Goal: Task Accomplishment & Management: Manage account settings

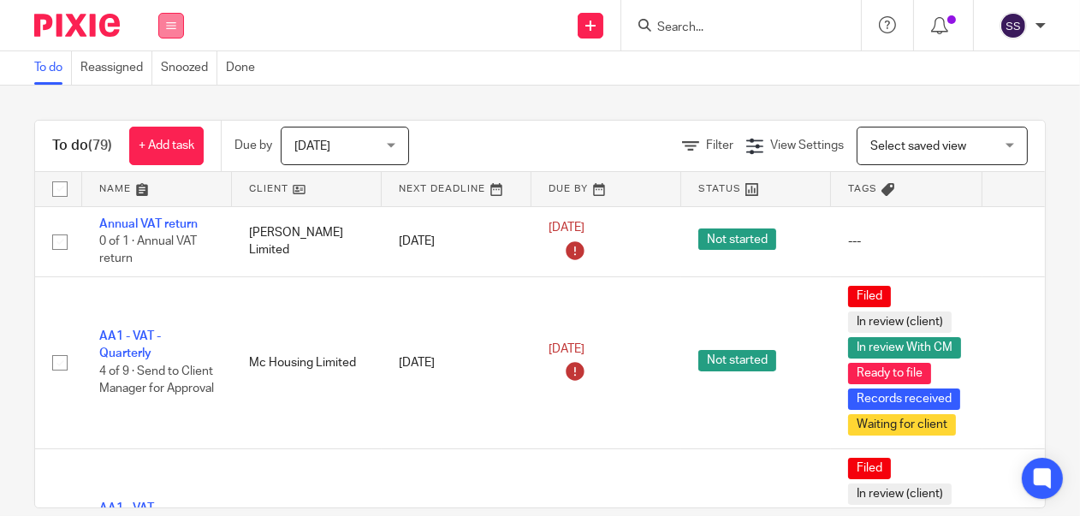
click at [170, 25] on icon at bounding box center [171, 26] width 10 height 10
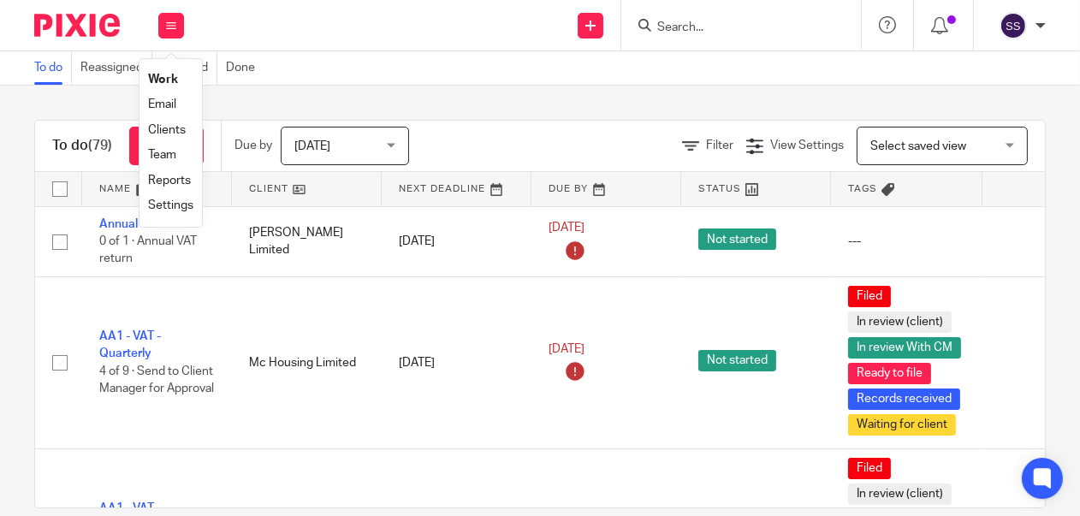
click at [178, 128] on link "Clients" at bounding box center [167, 130] width 38 height 12
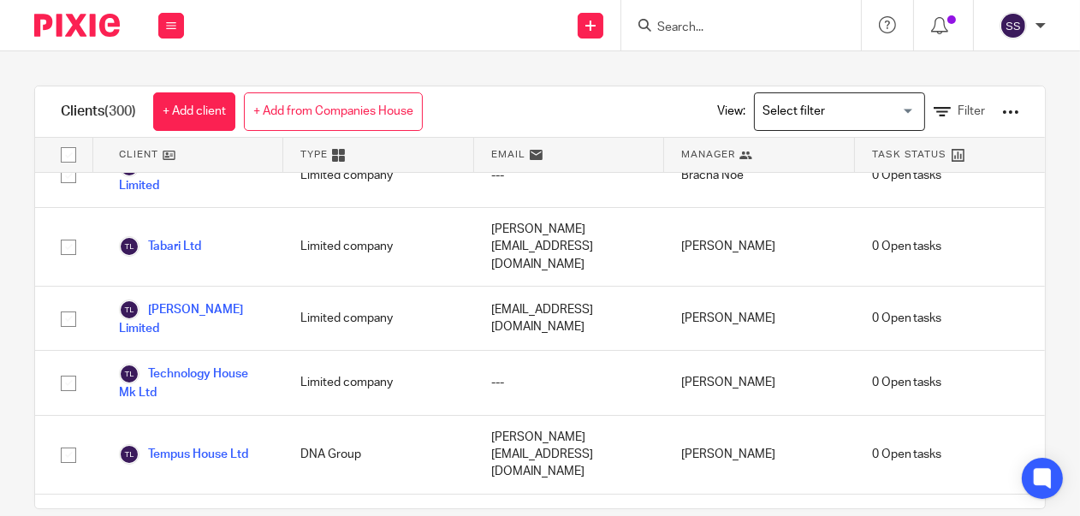
scroll to position [17763, 0]
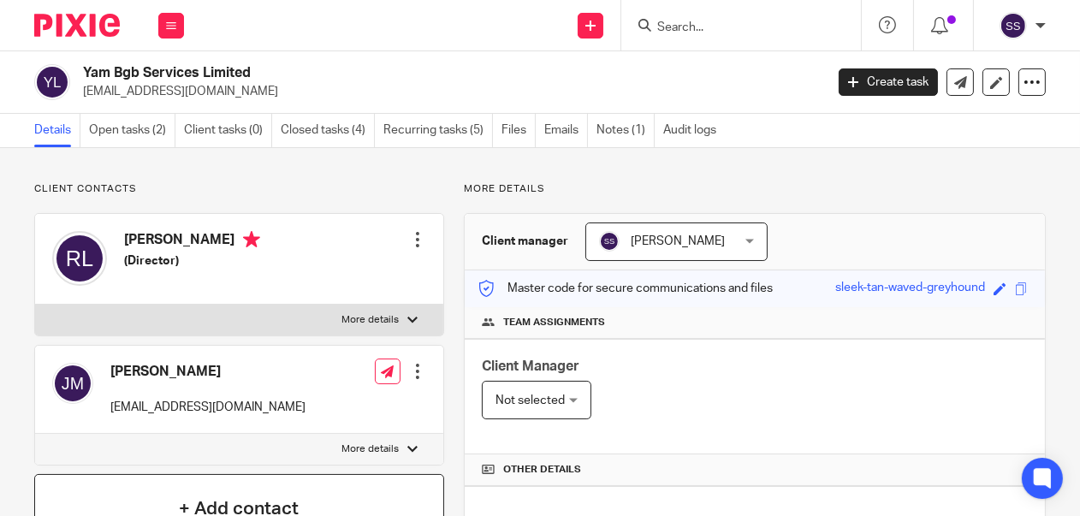
click at [274, 507] on h4 "+ Add contact" at bounding box center [239, 509] width 120 height 27
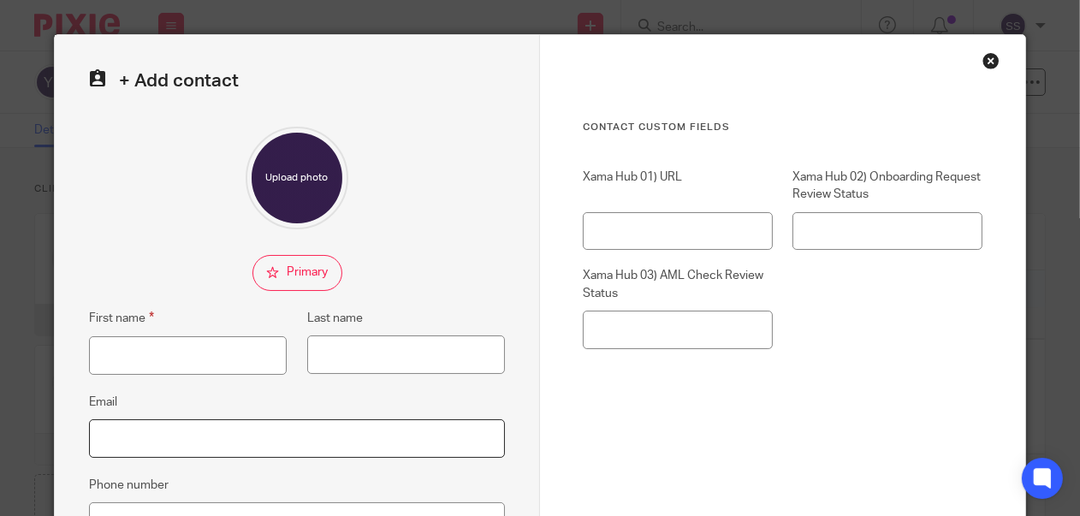
paste input "Ann Flaherty <ann@genesis13.com>"
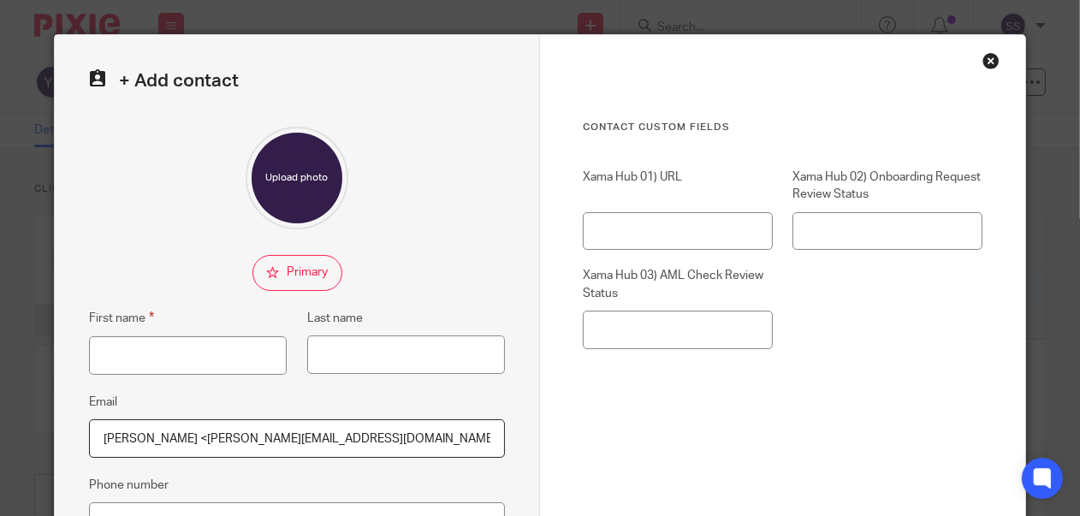
drag, startPoint x: 117, startPoint y: 439, endPoint x: 92, endPoint y: 438, distance: 24.8
click at [92, 438] on input "Ann Flaherty <ann@genesis13.com>" at bounding box center [297, 438] width 416 height 39
type input "Flaherty <ann@genesis13.com>"
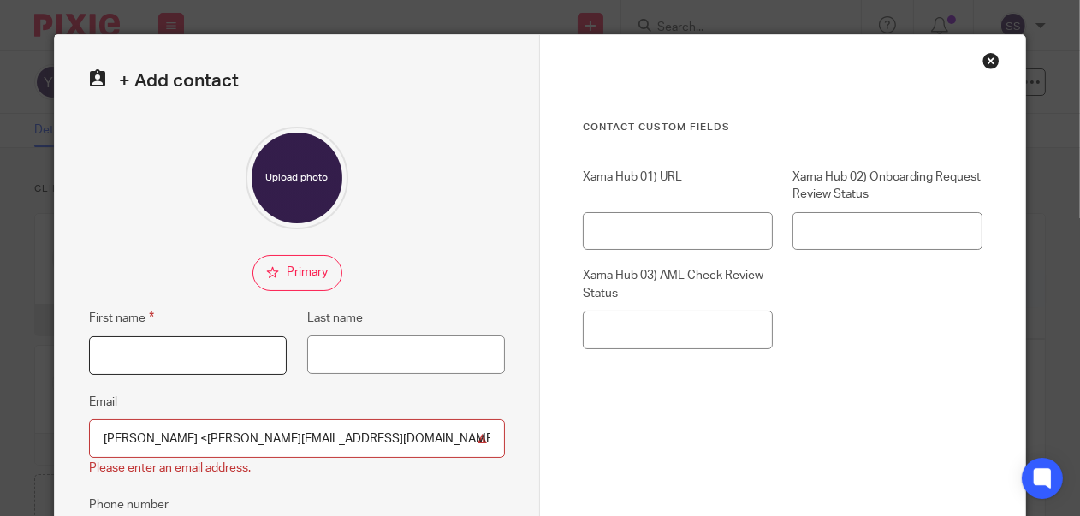
paste input "Ann"
type input "Ann"
click at [171, 226] on div at bounding box center [297, 178] width 416 height 103
click at [128, 439] on input "Flaherty <ann@genesis13.com>" at bounding box center [297, 438] width 416 height 39
click at [145, 436] on input "Flaherty <ann@genesis13.com>" at bounding box center [297, 438] width 416 height 39
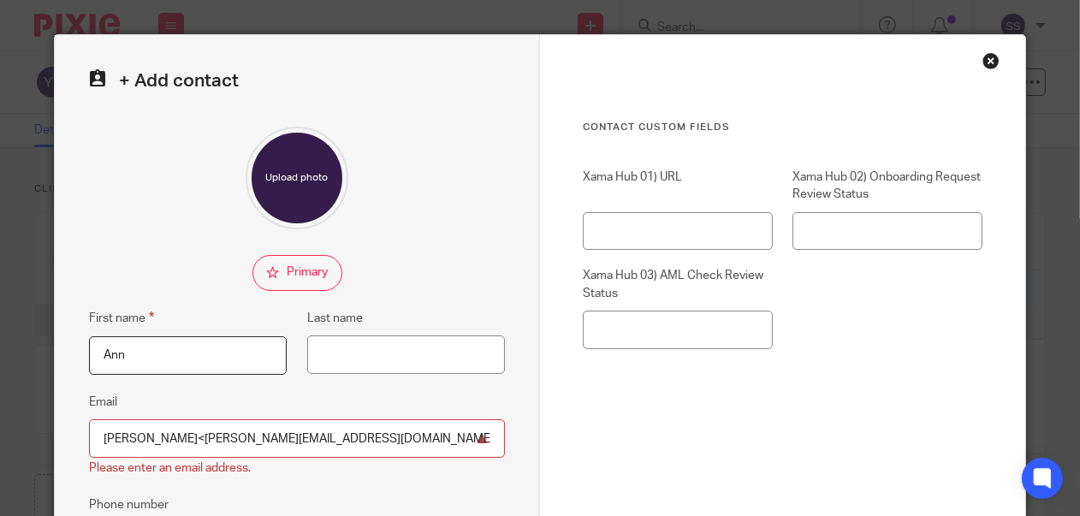
drag, startPoint x: 145, startPoint y: 436, endPoint x: 102, endPoint y: 434, distance: 42.8
click at [102, 434] on input "Flaherty<ann@genesis13.com>" at bounding box center [297, 438] width 416 height 39
type input "<ann@genesis13.com>"
click at [340, 346] on input "Last name" at bounding box center [406, 355] width 198 height 39
paste input "Flaherty"
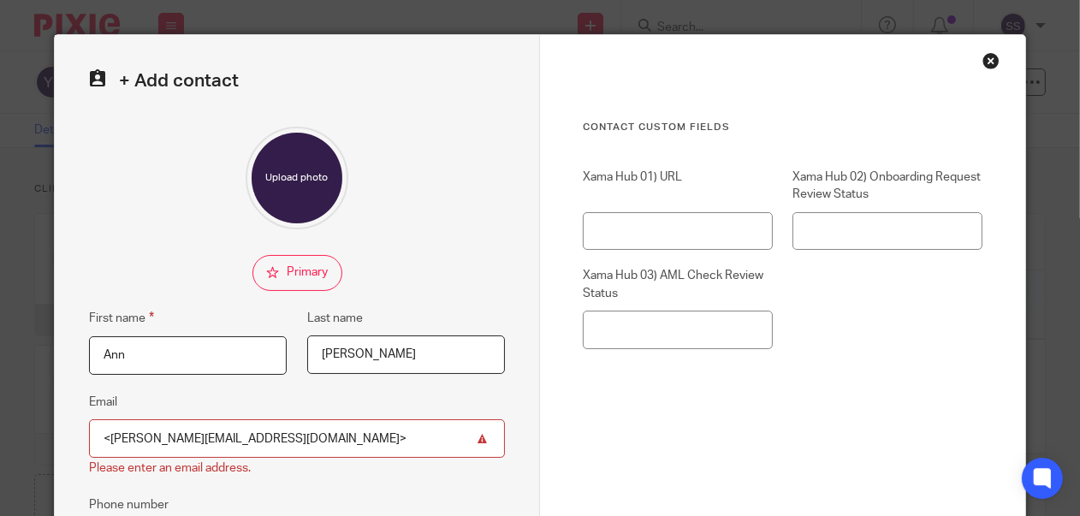
type input "Flaherty"
click at [247, 434] on input "<ann@genesis13.com>" at bounding box center [297, 438] width 416 height 39
click at [104, 437] on input "<ann@genesis13.com" at bounding box center [297, 438] width 416 height 39
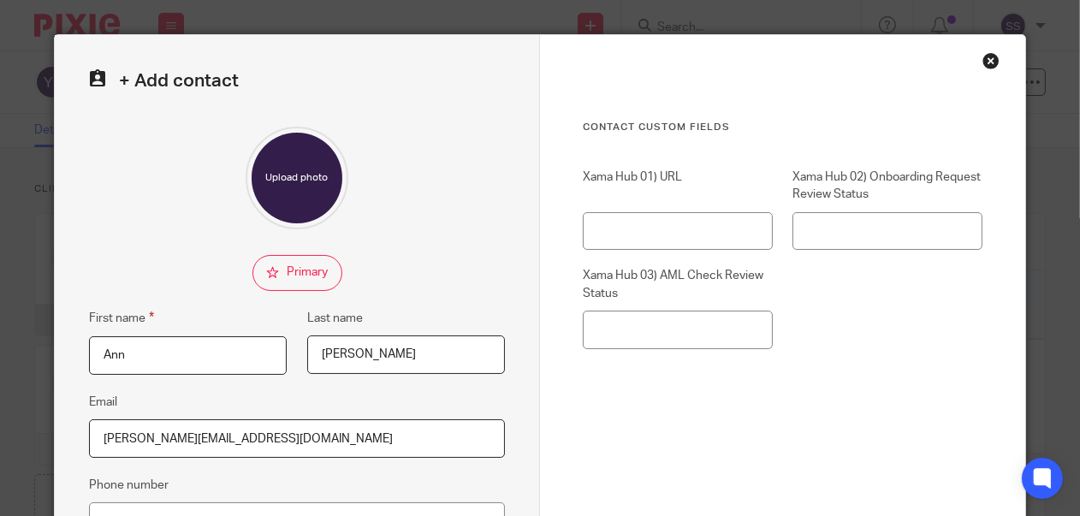
type input "ann@genesis13.com"
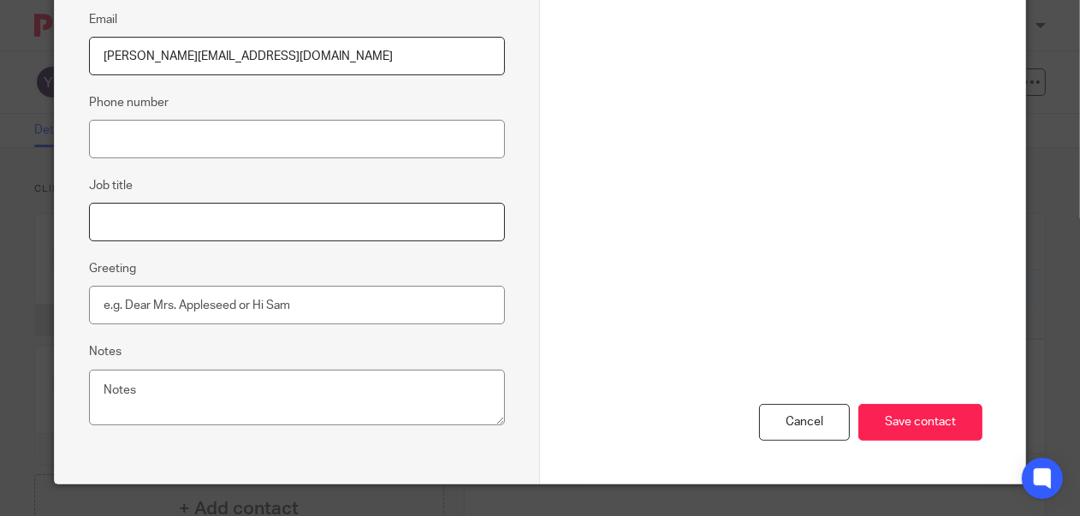
click at [102, 209] on input "Job title" at bounding box center [297, 222] width 416 height 39
type input "Contact person"
click at [814, 229] on div "Cancel Save contact" at bounding box center [783, 338] width 400 height 289
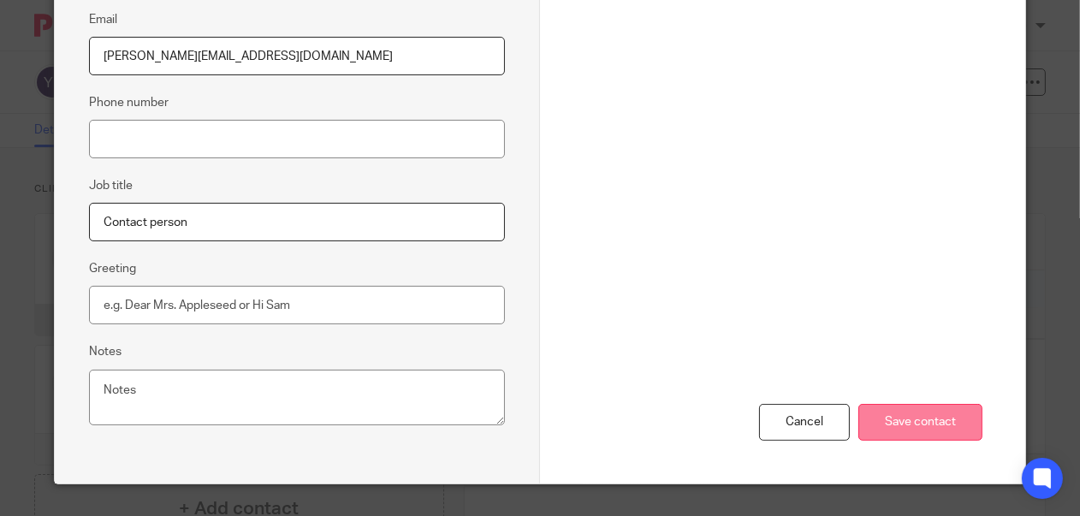
click at [929, 424] on input "Save contact" at bounding box center [921, 422] width 124 height 37
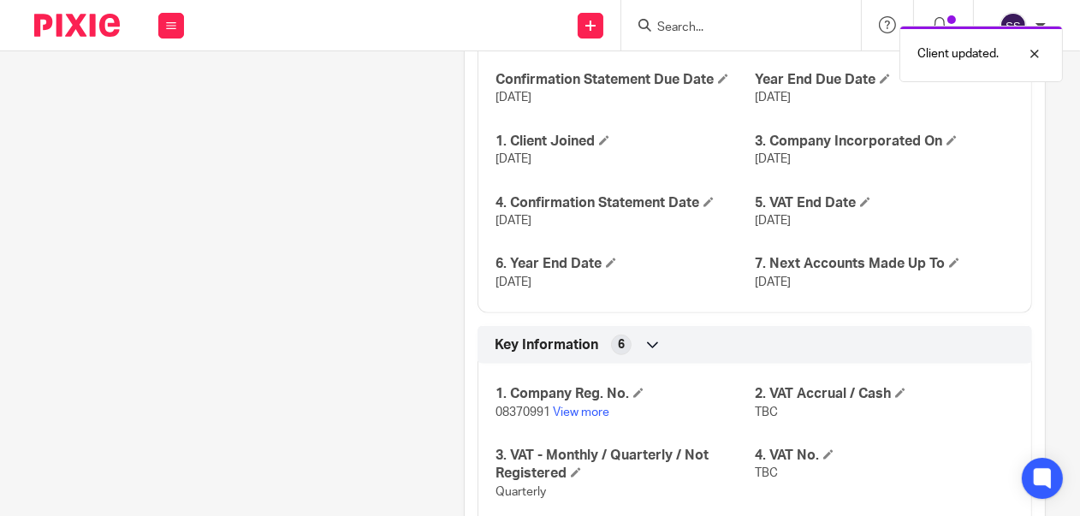
scroll to position [1149, 0]
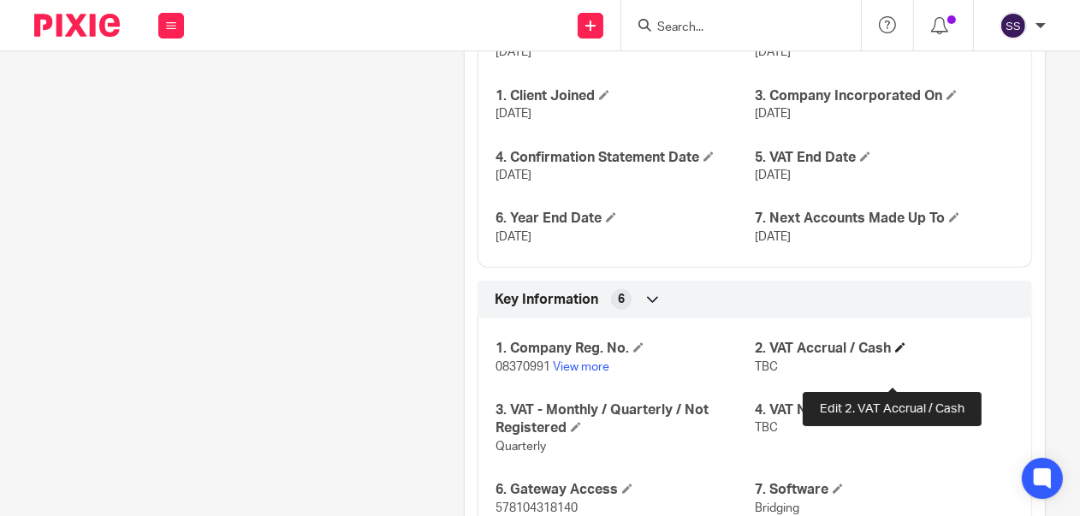
click at [895, 353] on span at bounding box center [900, 347] width 10 height 10
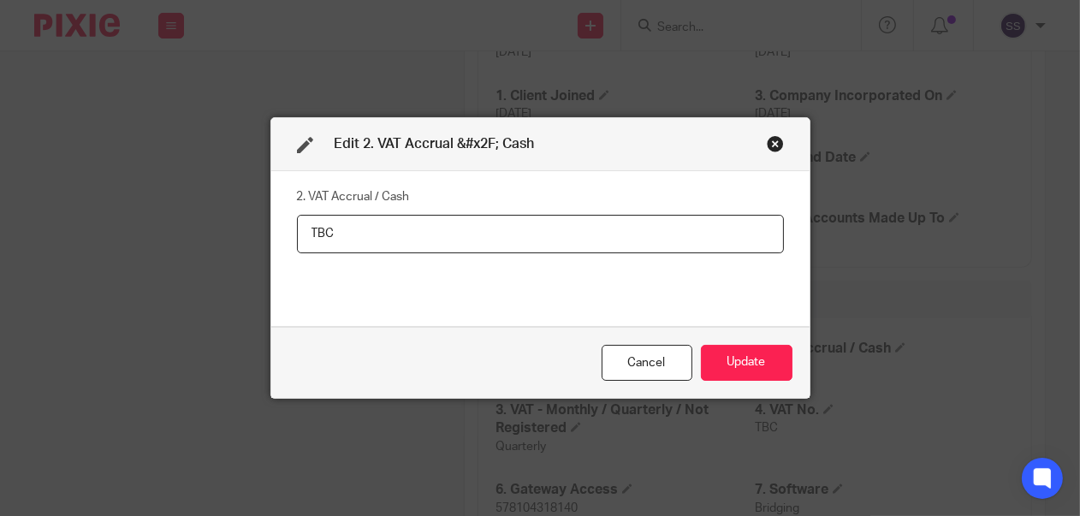
drag, startPoint x: 324, startPoint y: 223, endPoint x: 272, endPoint y: 229, distance: 51.7
click at [272, 229] on div "2. VAT Accrual / Cash TBC" at bounding box center [540, 248] width 538 height 155
type input "Cash"
click at [727, 363] on button "Update" at bounding box center [747, 363] width 92 height 37
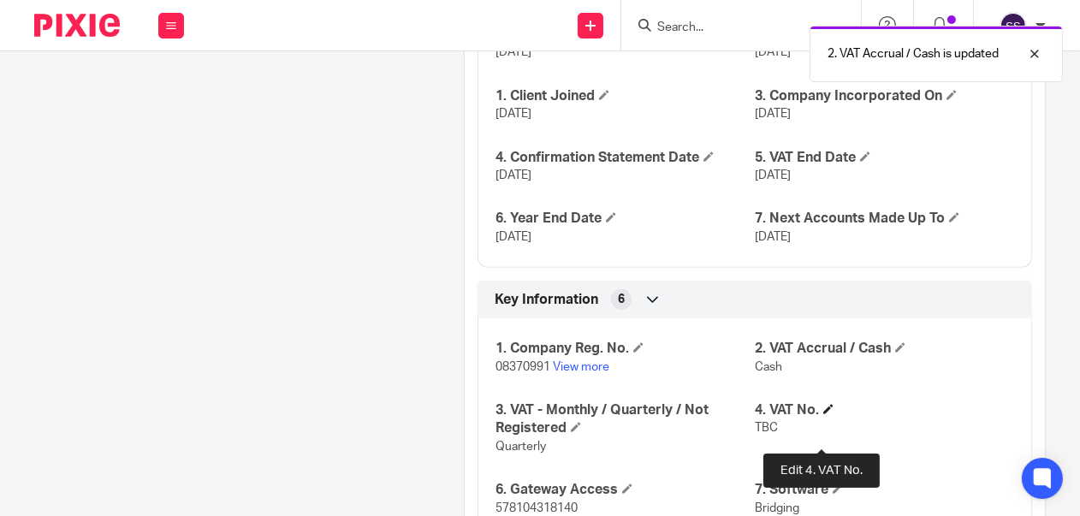
click at [823, 414] on span at bounding box center [828, 409] width 10 height 10
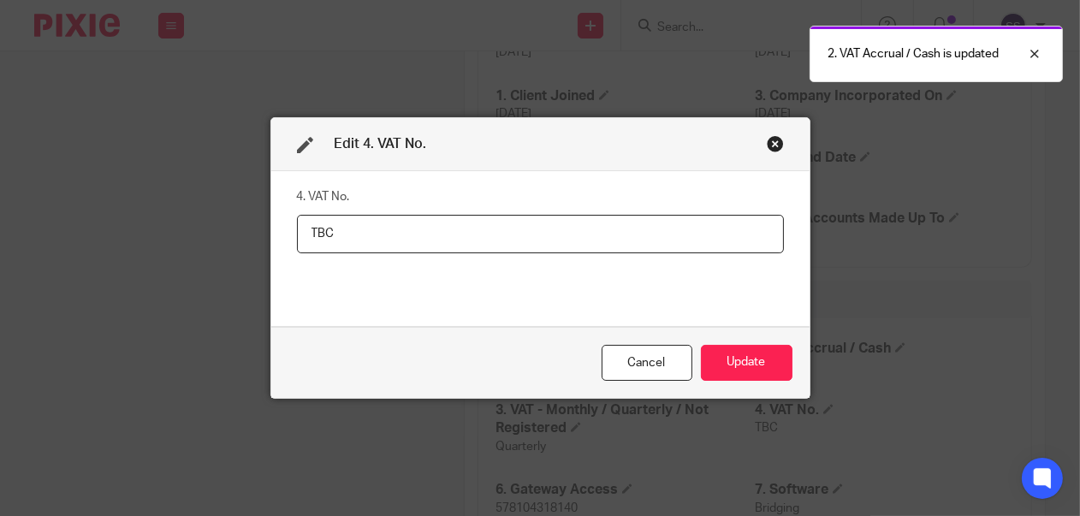
drag, startPoint x: 363, startPoint y: 241, endPoint x: 360, endPoint y: 311, distance: 70.2
click at [299, 241] on input "TBC" at bounding box center [540, 234] width 487 height 39
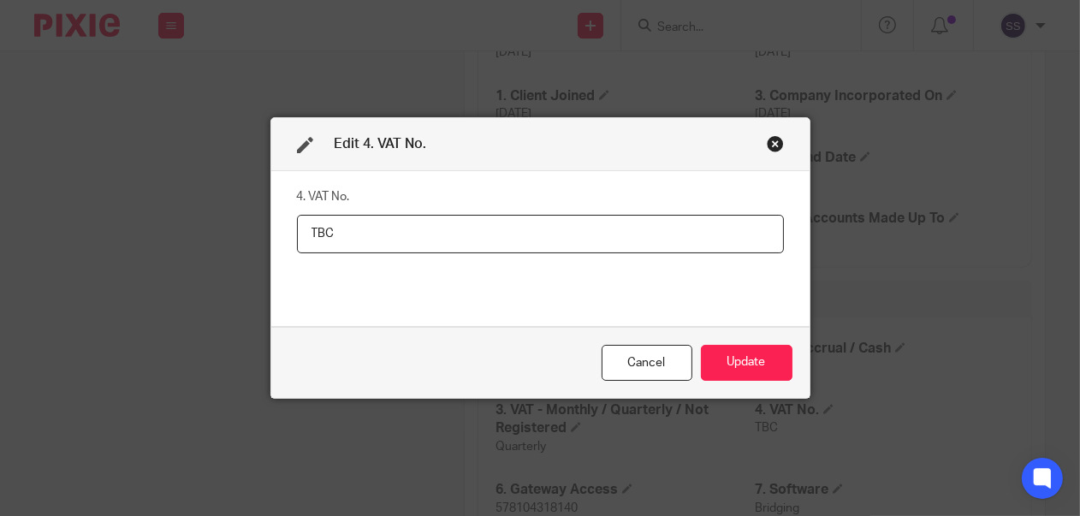
paste input "239818567"
type input "239818567"
click at [733, 371] on button "Update" at bounding box center [747, 363] width 92 height 37
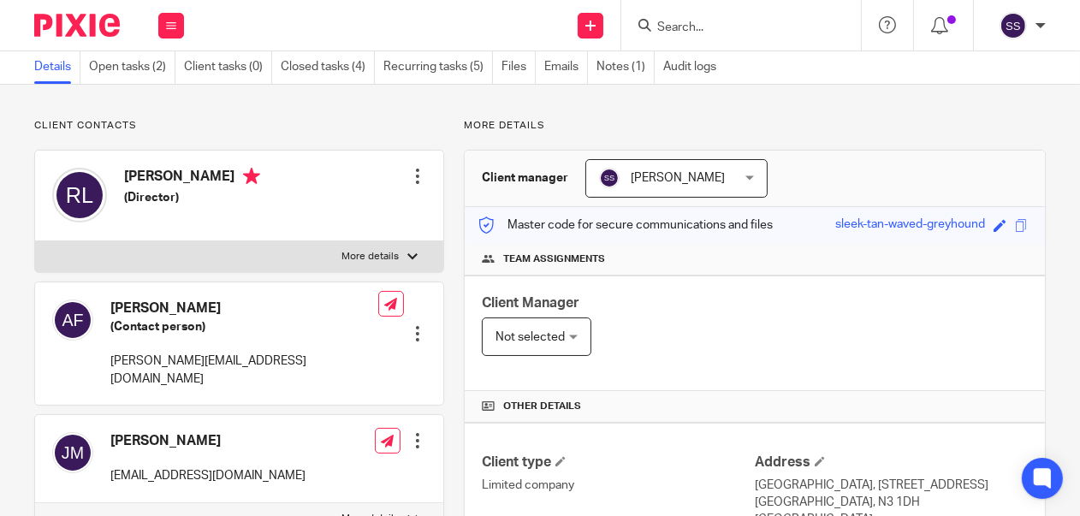
scroll to position [0, 0]
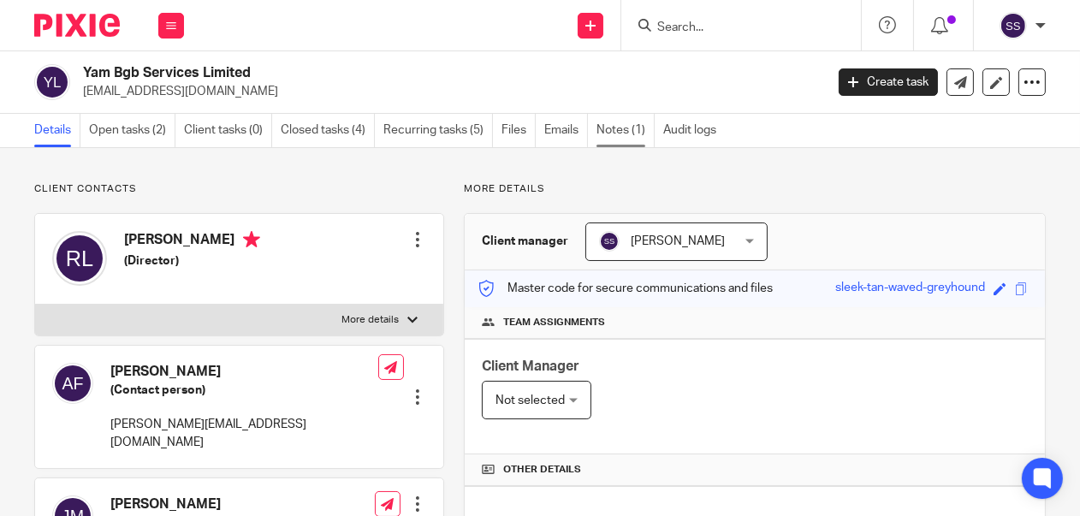
click at [624, 132] on link "Notes (1)" at bounding box center [626, 130] width 58 height 33
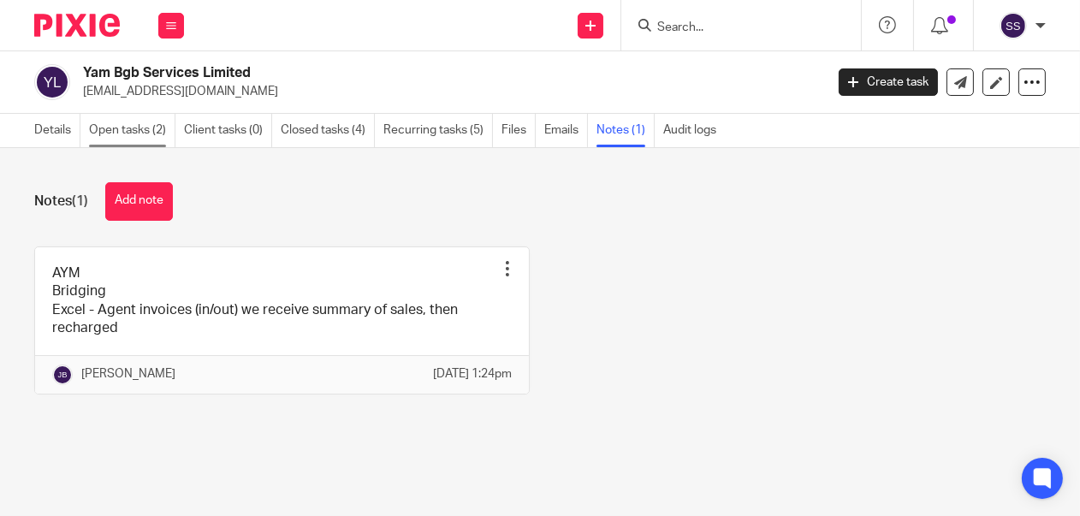
click at [150, 132] on link "Open tasks (2)" at bounding box center [132, 130] width 86 height 33
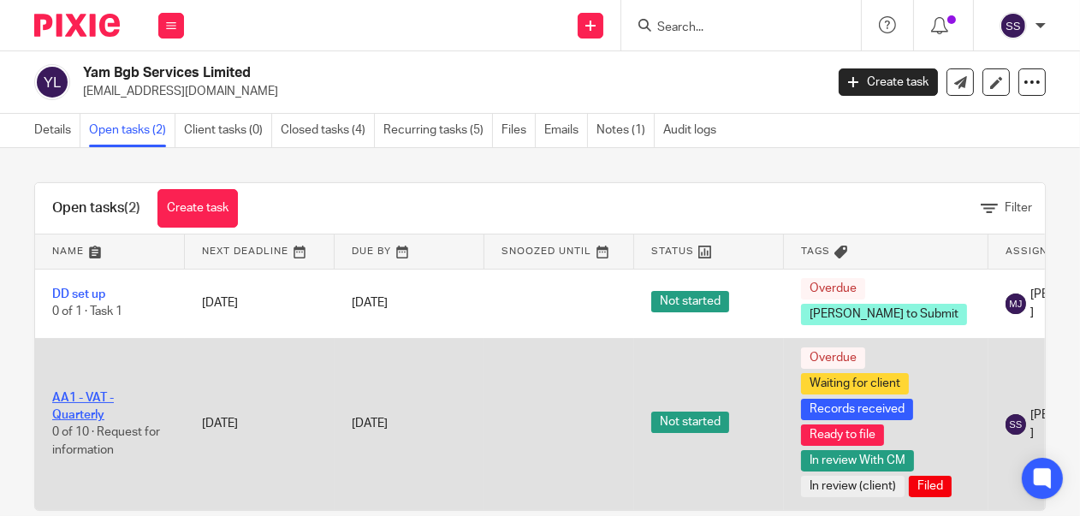
click at [75, 421] on link "AA1 - VAT - Quarterly" at bounding box center [83, 406] width 62 height 29
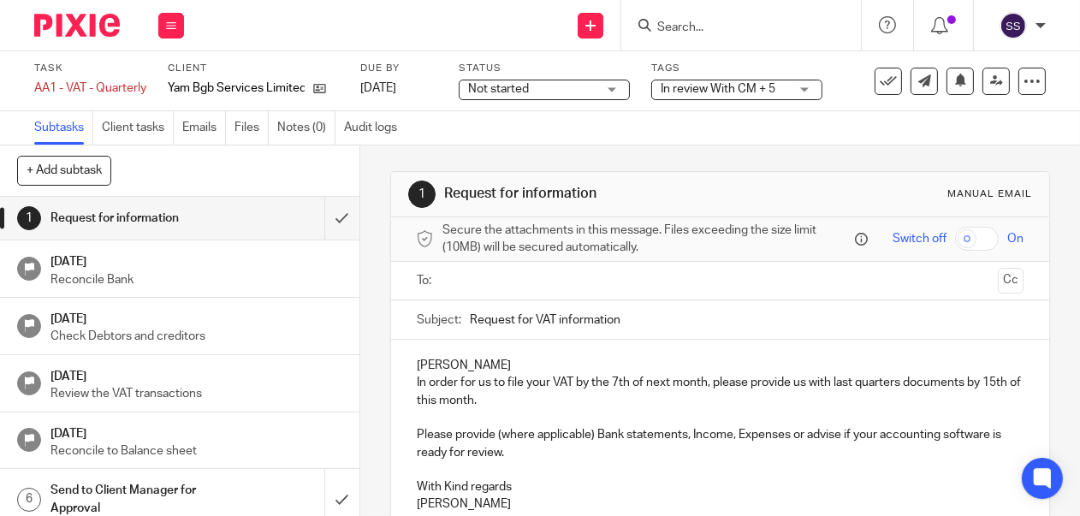
click at [816, 85] on div "In review With CM + 5" at bounding box center [736, 90] width 171 height 21
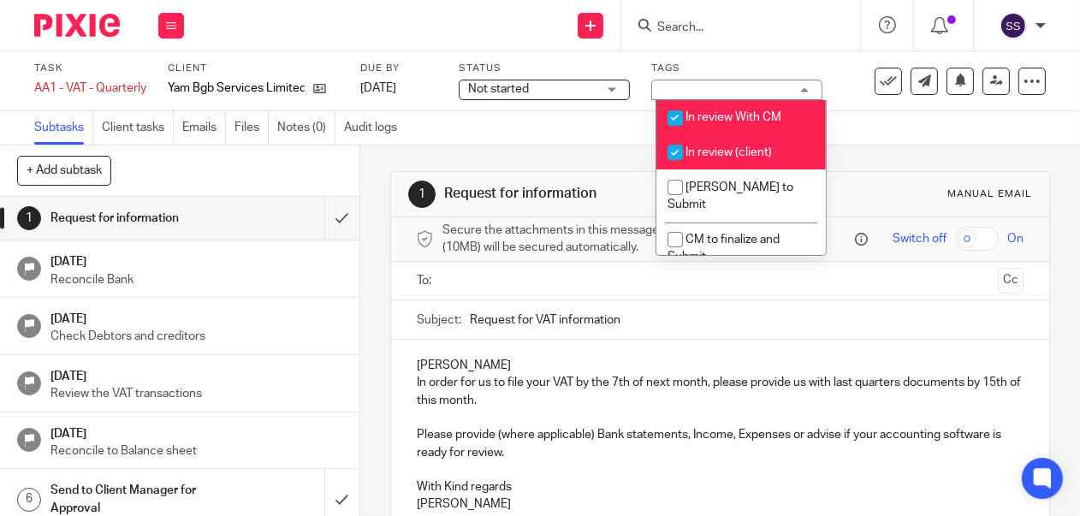
click at [705, 148] on span "In review (client)" at bounding box center [729, 152] width 86 height 12
checkbox input "false"
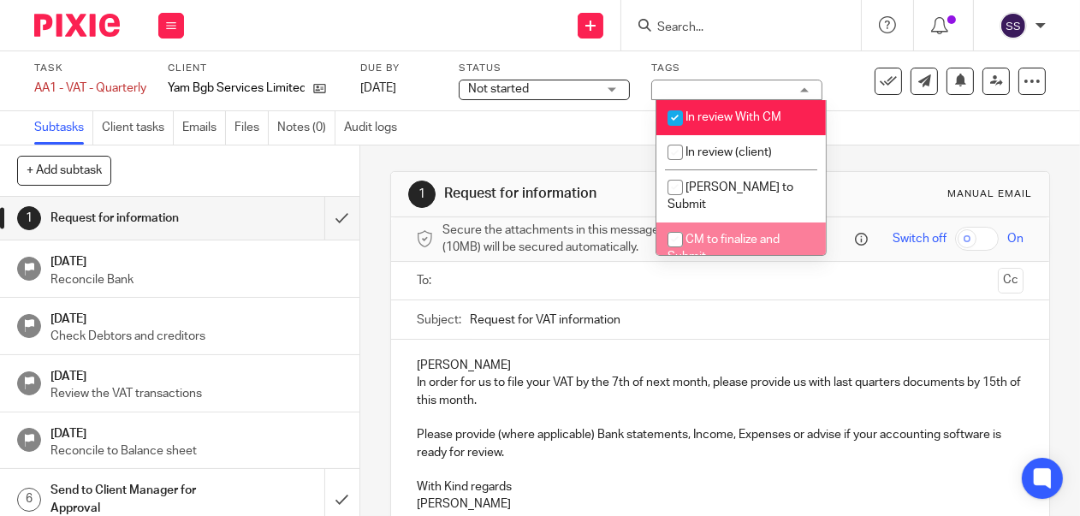
scroll to position [135, 0]
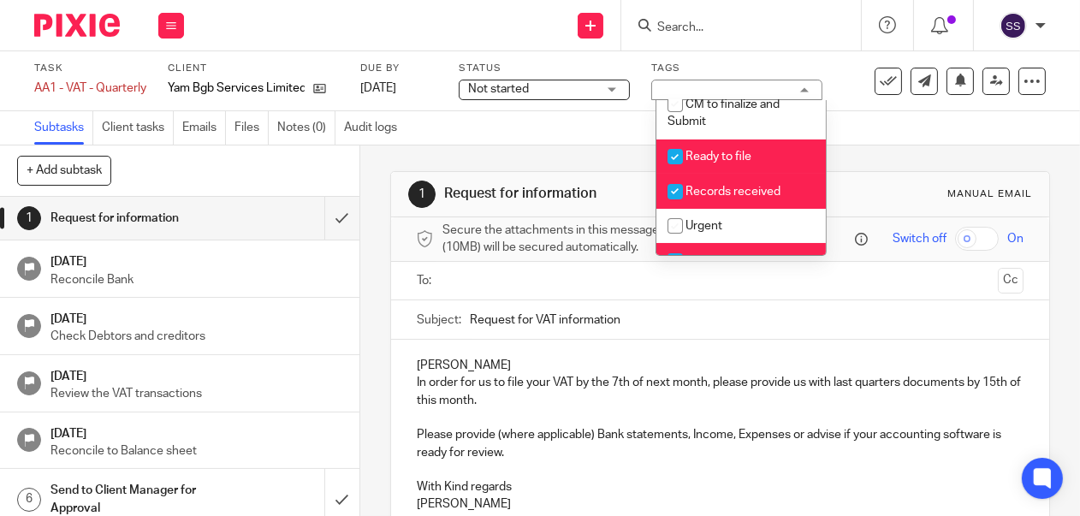
click at [719, 151] on span "Ready to file" at bounding box center [719, 157] width 66 height 12
checkbox input "false"
click at [713, 174] on li "Records received" at bounding box center [741, 191] width 169 height 35
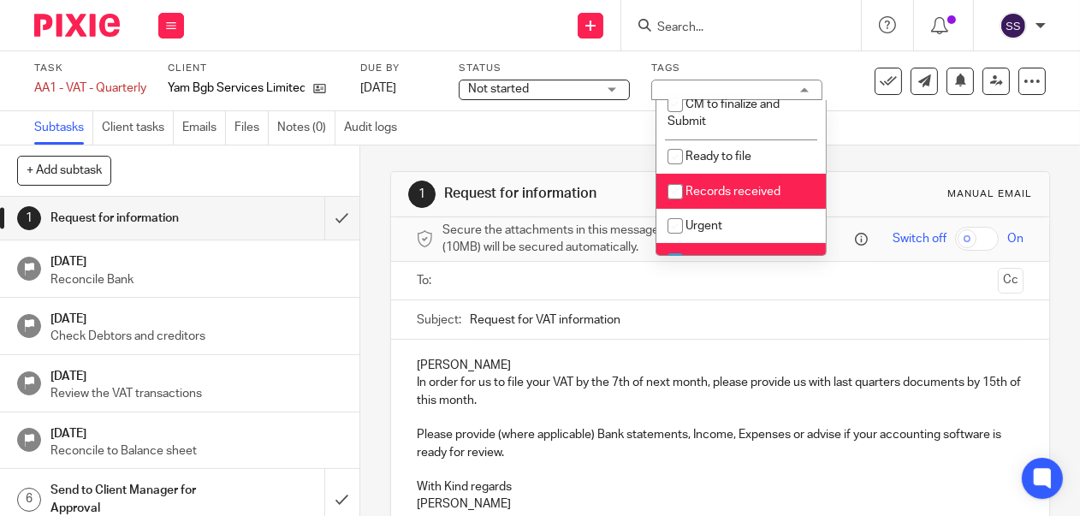
checkbox input "false"
drag, startPoint x: 693, startPoint y: 240, endPoint x: 716, endPoint y: 245, distance: 23.7
click at [698, 255] on span "Waiting for client" at bounding box center [731, 261] width 91 height 12
checkbox input "false"
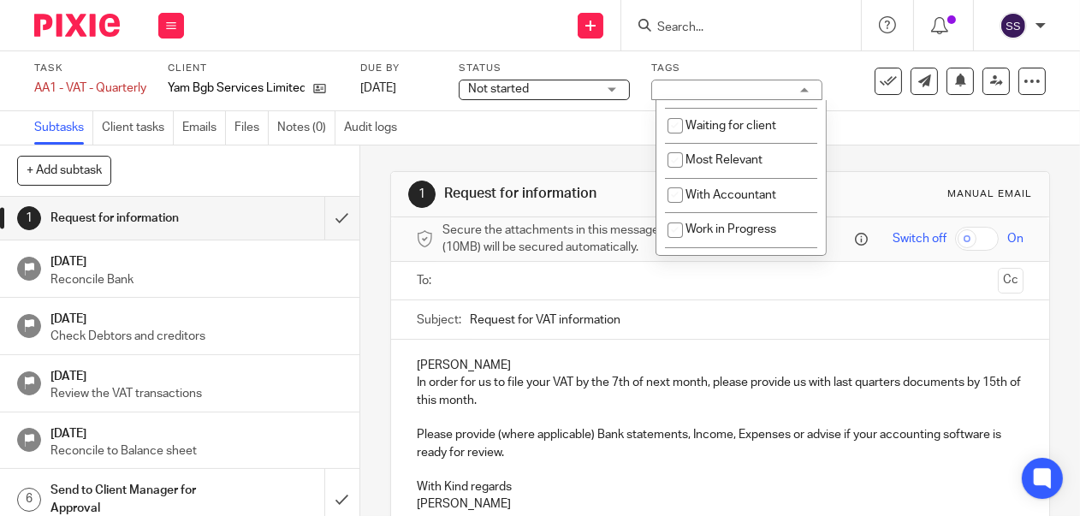
scroll to position [406, 0]
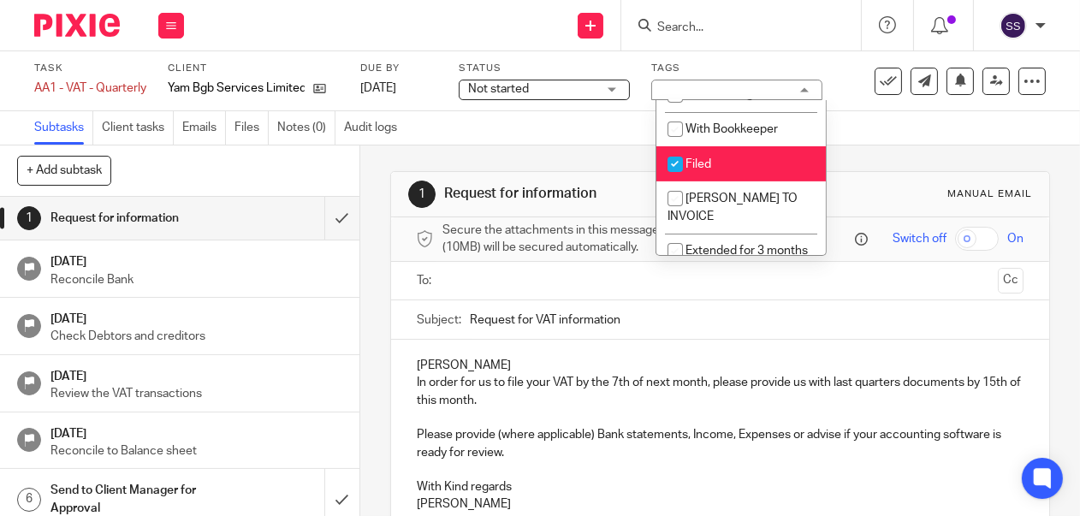
click at [693, 150] on li "Filed" at bounding box center [741, 163] width 169 height 35
checkbox input "false"
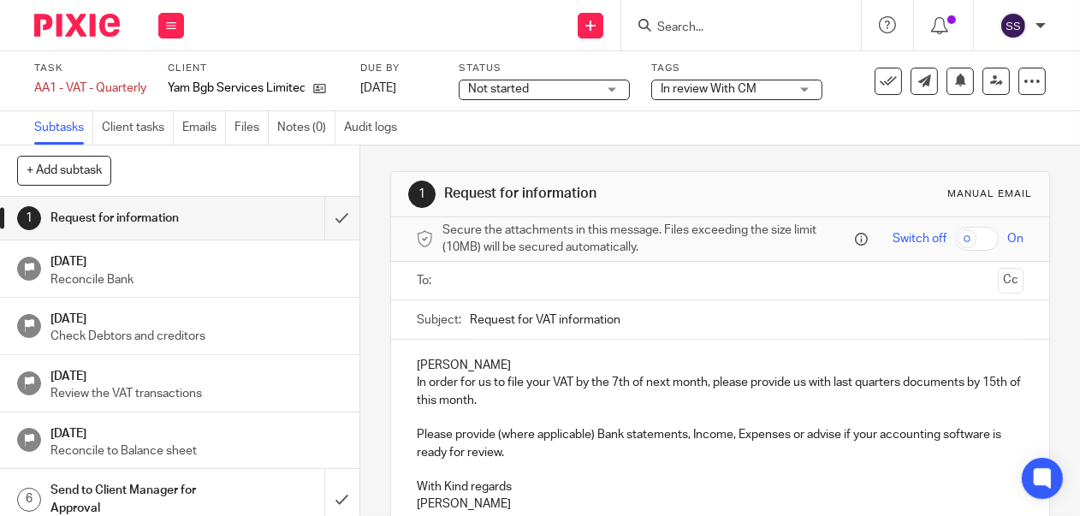
click at [619, 80] on div "Not started Not started" at bounding box center [544, 90] width 171 height 21
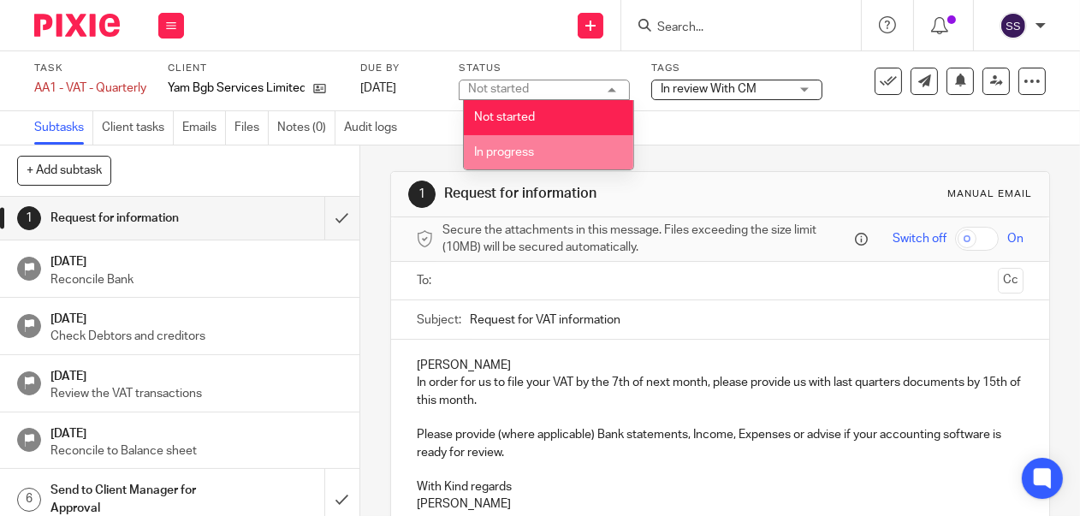
click at [522, 152] on span "In progress" at bounding box center [505, 152] width 60 height 12
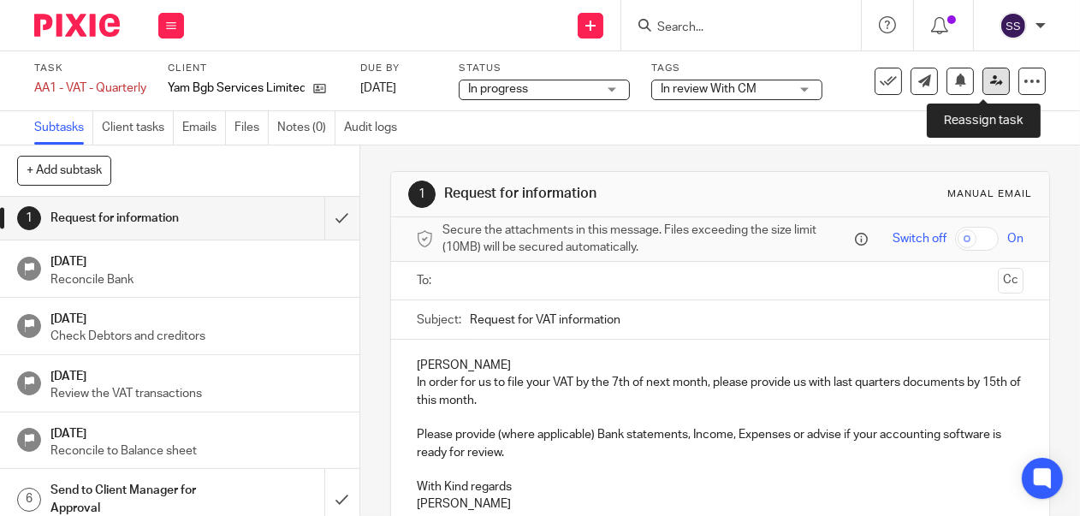
click at [990, 80] on icon at bounding box center [996, 80] width 13 height 13
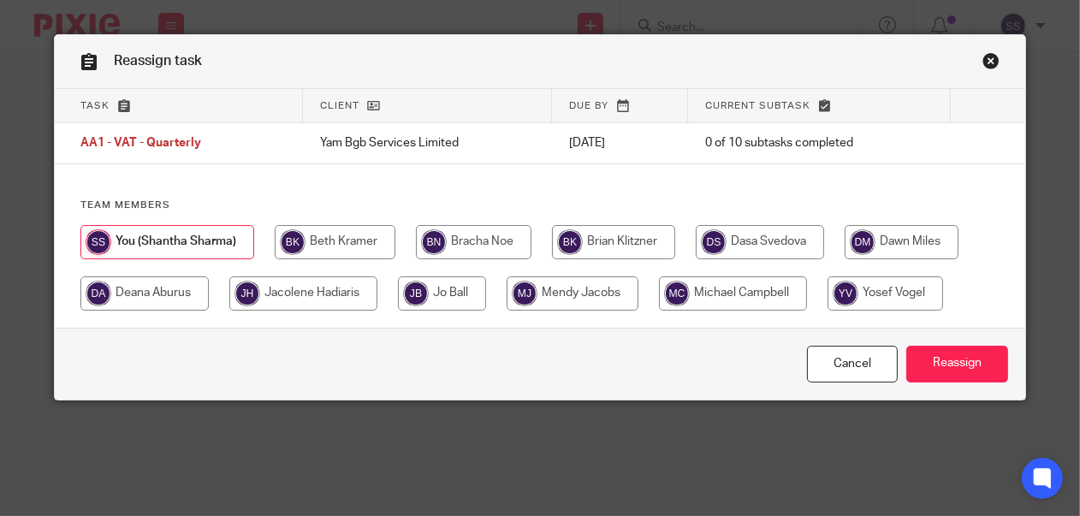
click at [457, 300] on input "radio" at bounding box center [442, 293] width 88 height 34
radio input "true"
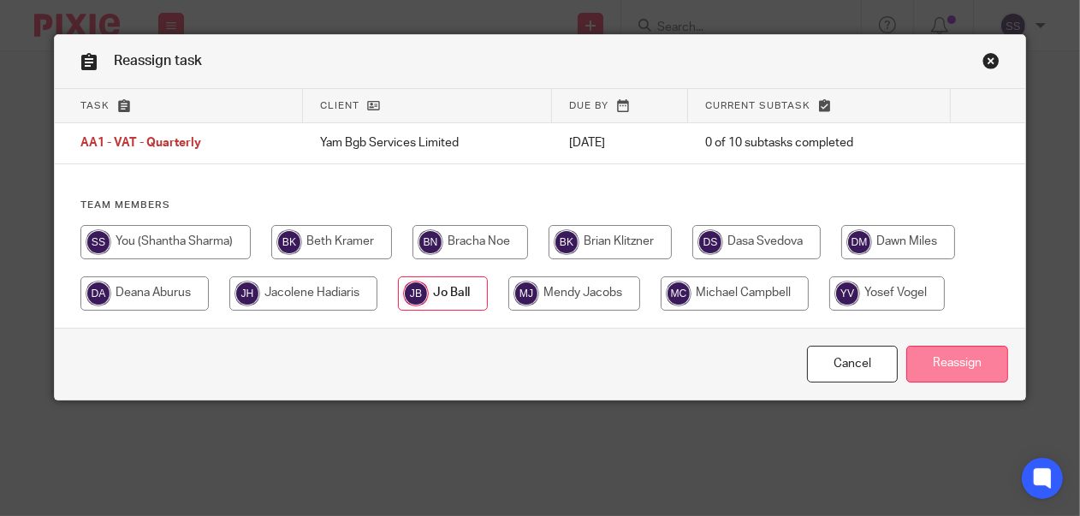
click at [965, 367] on input "Reassign" at bounding box center [958, 364] width 102 height 37
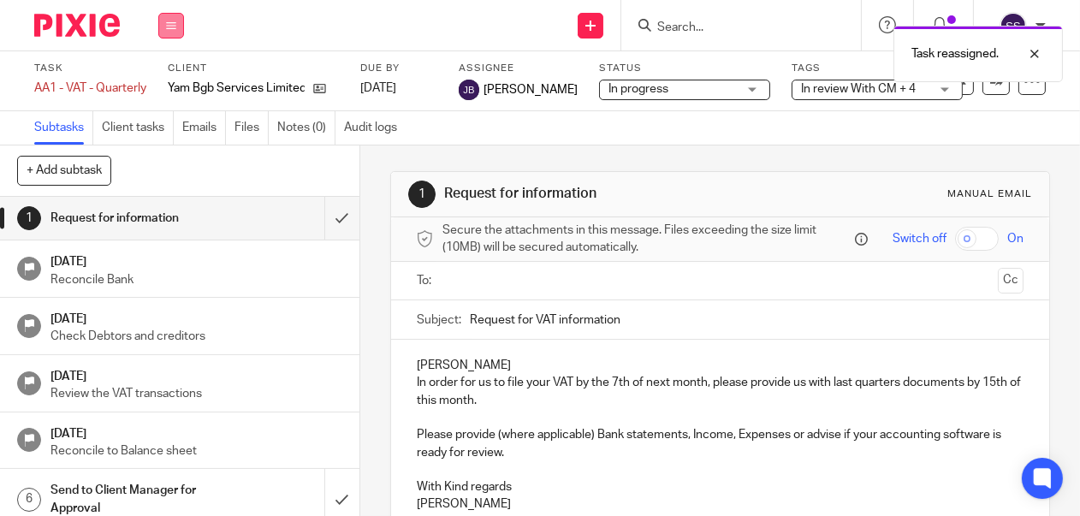
click at [178, 25] on button at bounding box center [171, 26] width 26 height 26
click at [166, 127] on link "Clients" at bounding box center [167, 130] width 38 height 12
